Goal: Task Accomplishment & Management: Complete application form

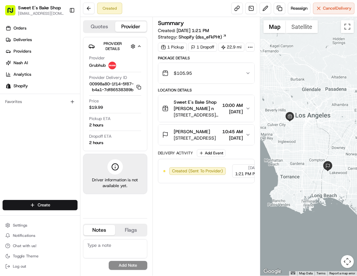
click at [246, 52] on div at bounding box center [250, 47] width 9 height 9
click at [79, 75] on link "Analytics" at bounding box center [41, 74] width 77 height 10
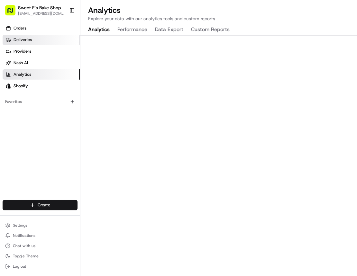
click at [28, 38] on span "Deliveries" at bounding box center [23, 40] width 18 height 6
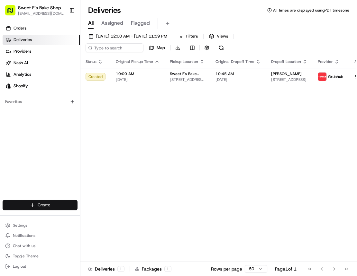
click at [35, 208] on html "Sweet E's Bake Shop [EMAIL_ADDRESS][DOMAIN_NAME] Toggle Sidebar Orders Deliveri…" at bounding box center [178, 138] width 357 height 276
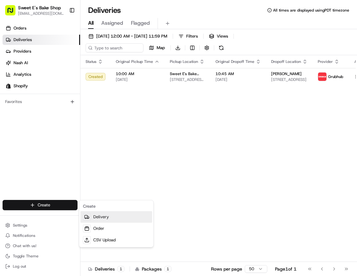
click at [103, 222] on link "Delivery" at bounding box center [116, 218] width 72 height 12
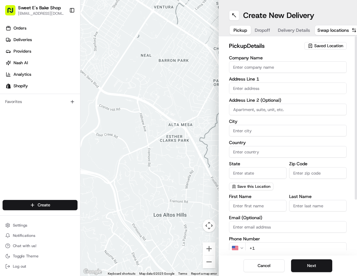
click at [322, 44] on span "Saved Location" at bounding box center [328, 46] width 29 height 6
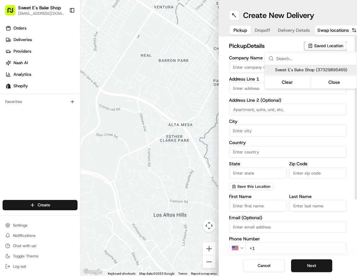
click at [303, 72] on span "Sweet E's Bake Shop (37329895469)" at bounding box center [314, 70] width 79 height 6
type input "Sweet E's Bake Shop"
type input "[STREET_ADDRESS][PERSON_NAME]"
type input "[GEOGRAPHIC_DATA]"
type input "US"
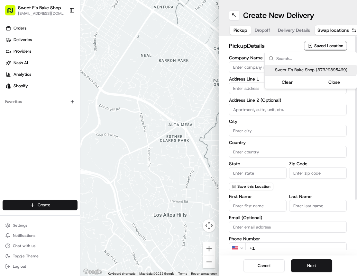
type input "CA"
type input "90016"
type input "[PERSON_NAME]"
type input "[EMAIL_ADDRESS][DOMAIN_NAME]"
type input "[PHONE_NUMBER]"
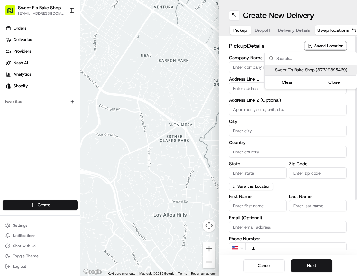
type textarea "Handle with care. Product should not be left unattended. If the customer is not…"
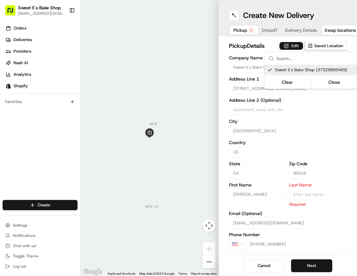
click at [296, 44] on html "Sweet E's Bake Shop [EMAIL_ADDRESS][DOMAIN_NAME] Toggle Sidebar Orders Deliveri…" at bounding box center [178, 138] width 357 height 276
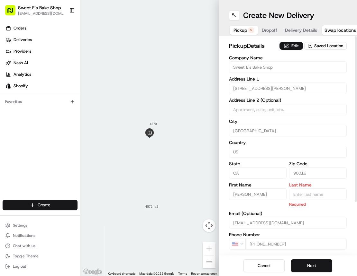
click at [296, 45] on button "Edit" at bounding box center [290, 46] width 23 height 8
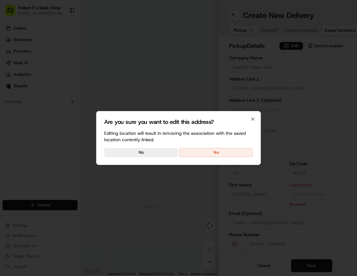
click at [234, 150] on button "Yes" at bounding box center [216, 152] width 74 height 9
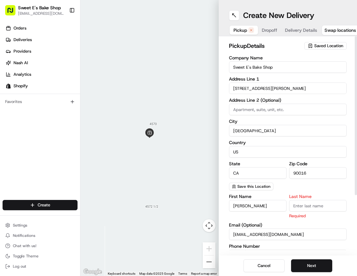
click at [310, 208] on input "Last Name" at bounding box center [318, 206] width 58 height 12
type input "n"
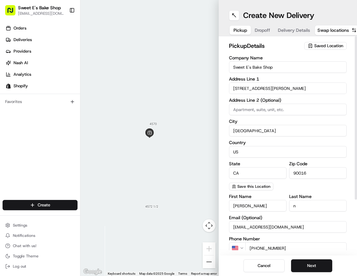
click at [308, 183] on div "Company Name Sweet E's Bake Shop Address Line [GEOGRAPHIC_DATA][STREET_ADDRESS]…" at bounding box center [288, 123] width 118 height 135
click at [262, 31] on span "Dropoff" at bounding box center [262, 30] width 15 height 6
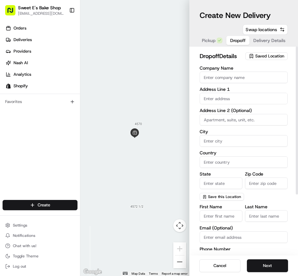
click at [237, 75] on input "Company Name" at bounding box center [244, 78] width 88 height 12
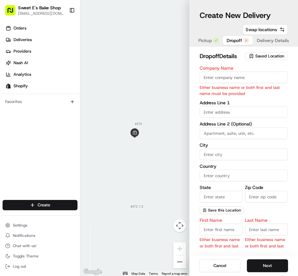
click at [218, 229] on input "First Name" at bounding box center [221, 230] width 43 height 12
drag, startPoint x: 218, startPoint y: 229, endPoint x: 212, endPoint y: 227, distance: 6.7
click at [218, 229] on input "First Name" at bounding box center [221, 230] width 43 height 12
paste input "[PERSON_NAME]"
type input "[PERSON_NAME]"
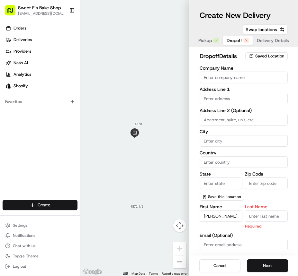
click at [264, 216] on input "Last Name" at bounding box center [266, 217] width 43 height 12
paste input "[PERSON_NAME]"
type input "[PERSON_NAME]"
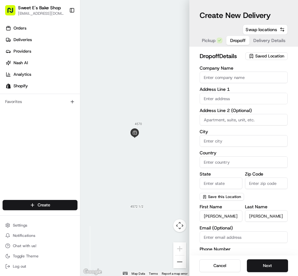
click at [227, 96] on input "text" at bounding box center [244, 99] width 88 height 12
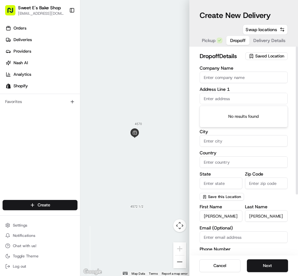
paste input "[STREET_ADDRESS]"
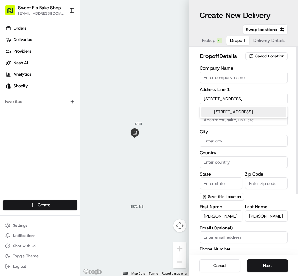
click at [223, 112] on div "[STREET_ADDRESS]" at bounding box center [243, 112] width 85 height 10
type input "[STREET_ADDRESS][PERSON_NAME]"
type input "Malibu"
type input "[GEOGRAPHIC_DATA]"
type input "CA"
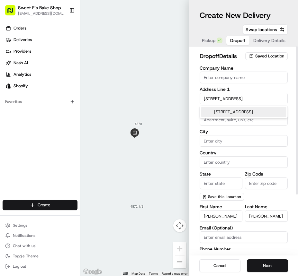
type input "90265"
type input "[STREET_ADDRESS]"
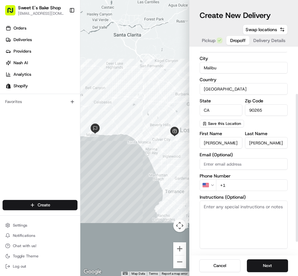
scroll to position [82, 0]
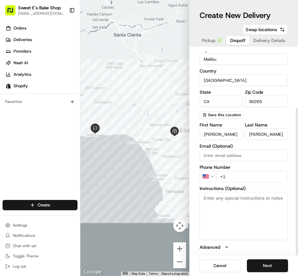
click at [244, 171] on div "Phone Number US +1" at bounding box center [244, 173] width 88 height 17
click at [244, 178] on input "+1" at bounding box center [252, 177] width 72 height 12
paste input "[PHONE_NUMBER]"
type input "[PHONE_NUMBER]"
click at [260, 269] on button "Next" at bounding box center [267, 266] width 41 height 13
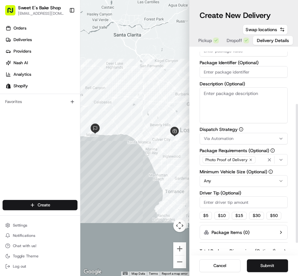
scroll to position [0, 0]
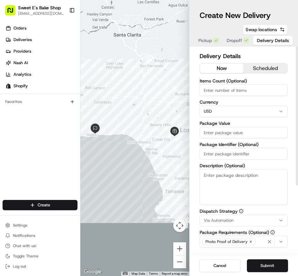
click at [225, 88] on input "Items Count (Optional)" at bounding box center [244, 91] width 88 height 12
type input "1"
click at [231, 134] on input "Package Value" at bounding box center [244, 133] width 88 height 12
type input "260.09"
drag, startPoint x: 245, startPoint y: 154, endPoint x: 240, endPoint y: 154, distance: 4.5
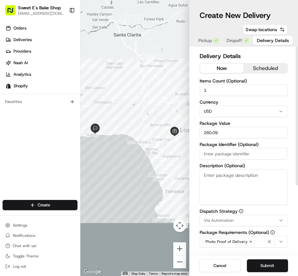
click at [245, 154] on input "Package Identifier (Optional)" at bounding box center [244, 154] width 88 height 12
type input "77953"
click at [287, 142] on label "Package Identifier (Optional)" at bounding box center [244, 144] width 88 height 5
click at [287, 148] on input "77953" at bounding box center [244, 154] width 88 height 12
click at [293, 178] on div "Delivery Details now scheduled Items Count (Optional) 1 Currency USD Package Va…" at bounding box center [243, 151] width 109 height 209
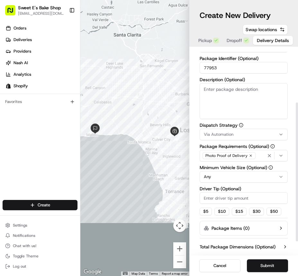
scroll to position [91, 0]
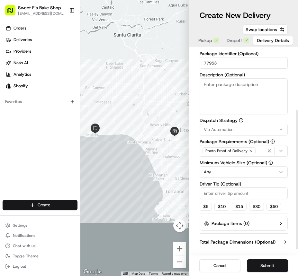
click at [227, 131] on span "Via Automation" at bounding box center [219, 130] width 30 height 6
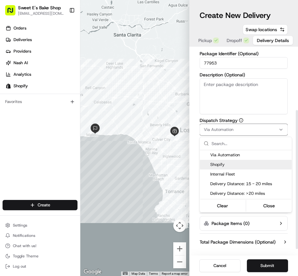
click at [223, 166] on span "Shopify" at bounding box center [249, 165] width 79 height 6
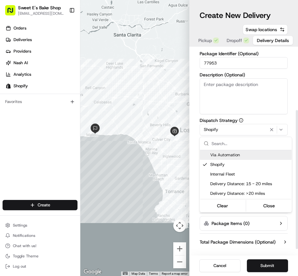
click at [293, 116] on html "Sweet E's Bake Shop [EMAIL_ADDRESS][DOMAIN_NAME] Toggle Sidebar Orders Deliveri…" at bounding box center [149, 138] width 298 height 276
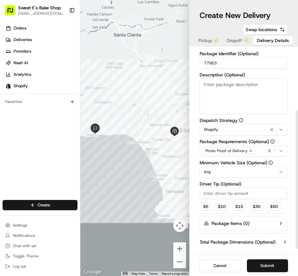
click at [223, 194] on input "Driver Tip (Optional)" at bounding box center [244, 194] width 88 height 12
type input "8"
click at [284, 183] on label "Driver Tip (Optional)" at bounding box center [244, 184] width 88 height 5
click at [284, 188] on input "8" at bounding box center [244, 194] width 88 height 12
click at [289, 214] on div "Delivery Details now scheduled Items Count (Optional) 1 Currency USD Package Va…" at bounding box center [243, 151] width 109 height 209
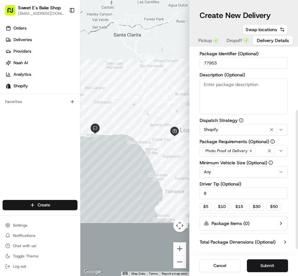
drag, startPoint x: 276, startPoint y: 263, endPoint x: 270, endPoint y: 259, distance: 6.7
click at [276, 263] on button "Submit" at bounding box center [267, 266] width 41 height 13
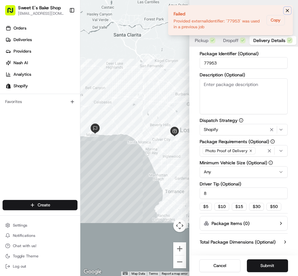
click at [285, 9] on icon "Notifications (F8)" at bounding box center [287, 10] width 5 height 5
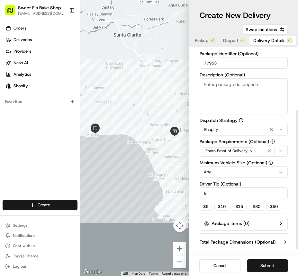
click at [238, 59] on input "77953" at bounding box center [244, 63] width 88 height 12
click at [238, 61] on input "77953" at bounding box center [244, 63] width 88 height 12
type input "77953-2"
drag, startPoint x: 262, startPoint y: 263, endPoint x: 259, endPoint y: 261, distance: 3.6
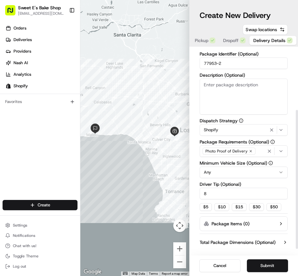
click at [262, 263] on button "Submit" at bounding box center [267, 266] width 41 height 13
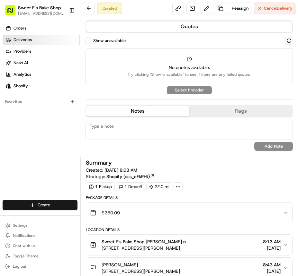
click at [27, 40] on span "Deliveries" at bounding box center [23, 40] width 18 height 6
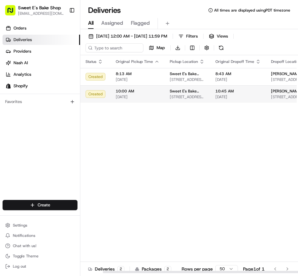
scroll to position [0, 77]
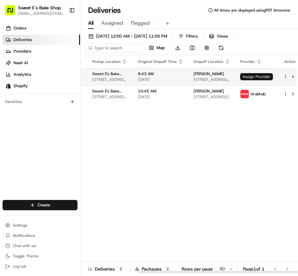
click at [248, 73] on span "Assign Provider" at bounding box center [256, 76] width 33 height 7
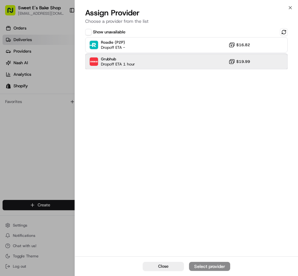
click at [198, 60] on div "Grubhub Dropoff ETA 1 hour $19.99" at bounding box center [186, 61] width 203 height 15
click at [293, 6] on icon "button" at bounding box center [290, 7] width 5 height 5
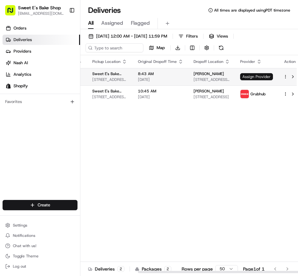
click at [250, 76] on span "Assign Provider" at bounding box center [256, 76] width 33 height 7
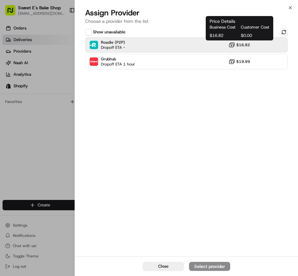
click at [231, 46] on icon at bounding box center [232, 45] width 6 height 6
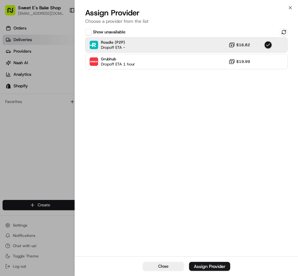
click at [231, 46] on icon at bounding box center [232, 45] width 6 height 6
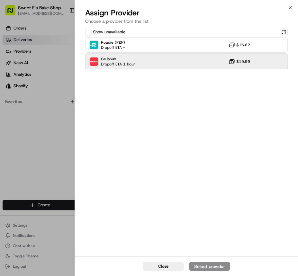
click at [225, 68] on div "Grubhub Dropoff ETA 1 hour $19.99" at bounding box center [186, 61] width 203 height 15
click at [212, 263] on button "Assign Provider" at bounding box center [209, 266] width 41 height 9
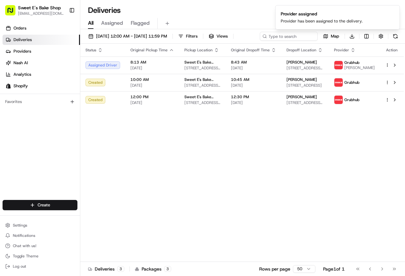
scroll to position [0, 0]
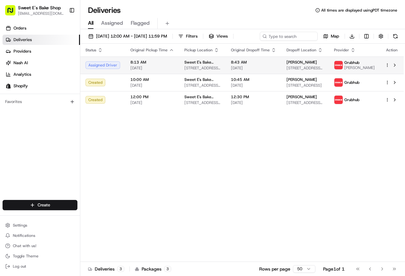
click at [163, 74] on td "8:13 AM [DATE]" at bounding box center [152, 65] width 54 height 17
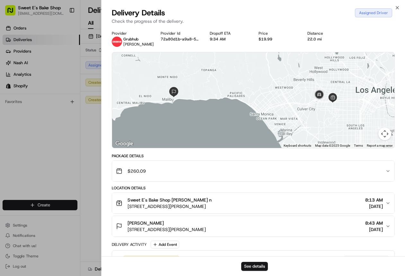
drag, startPoint x: 215, startPoint y: 228, endPoint x: 127, endPoint y: 228, distance: 88.4
click at [127, 228] on div "[PERSON_NAME] [STREET_ADDRESS][PERSON_NAME] 8:43 AM [DATE]" at bounding box center [251, 226] width 270 height 13
copy span "[STREET_ADDRESS][PERSON_NAME]"
